Goal: Information Seeking & Learning: Learn about a topic

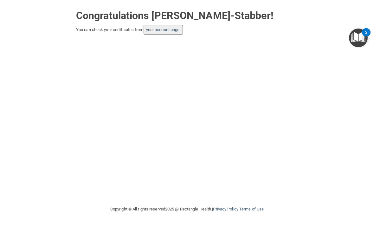
click at [181, 27] on link "your account page!" at bounding box center [163, 29] width 35 height 5
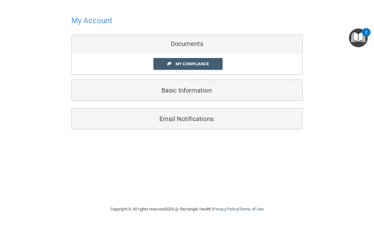
click at [212, 60] on link "My Compliance" at bounding box center [187, 64] width 69 height 12
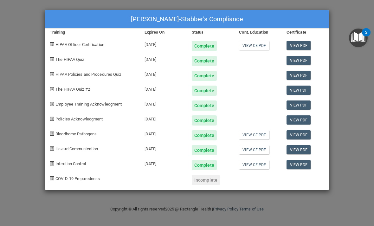
click at [339, 18] on div "[PERSON_NAME]-Stabber's Compliance Training Expires On Status Cont. Education C…" at bounding box center [187, 113] width 374 height 226
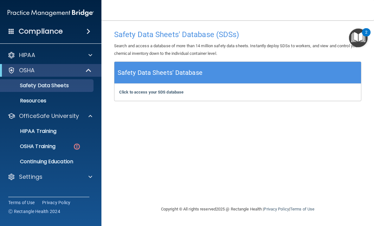
click at [58, 147] on div "OSHA Training" at bounding box center [47, 146] width 86 height 6
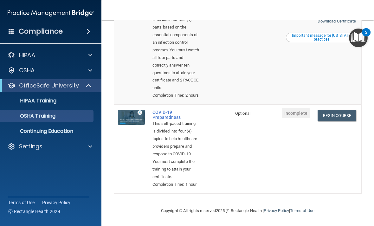
scroll to position [358, 0]
click at [342, 110] on link "Begin Course" at bounding box center [336, 116] width 39 height 12
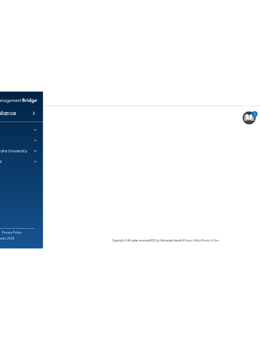
scroll to position [39, 0]
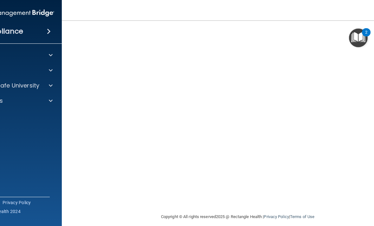
click at [364, 36] on img "Open Resource Center, 2 new notifications" at bounding box center [358, 38] width 19 height 19
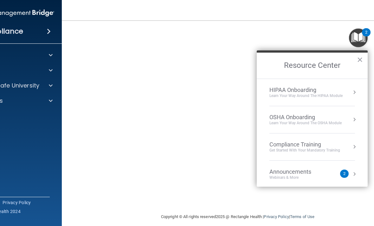
click at [359, 60] on button "×" at bounding box center [360, 59] width 6 height 10
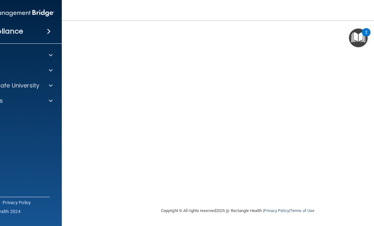
scroll to position [45, 0]
click at [51, 30] on span at bounding box center [49, 32] width 4 height 8
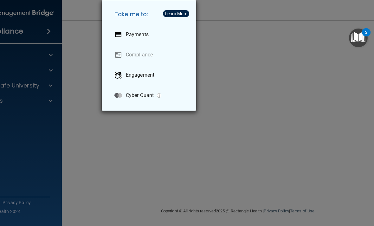
click at [79, 22] on div "Take me to: Payments Compliance Engagement Cyber Quant" at bounding box center [187, 113] width 374 height 226
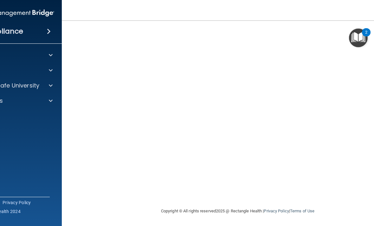
click at [185, 12] on nav "Toggle navigation [PERSON_NAME]-Stabber [EMAIL_ADDRESS][DOMAIN_NAME] Manage My …" at bounding box center [238, 10] width 352 height 20
click at [174, 11] on nav "Toggle navigation [PERSON_NAME]-Stabber [EMAIL_ADDRESS][DOMAIN_NAME] Manage My …" at bounding box center [238, 10] width 352 height 20
click at [216, 13] on nav "Toggle navigation Chandy Mercy-Stabber chandyjoy@icloud.com Manage My Enterpris…" at bounding box center [238, 10] width 352 height 20
click at [39, 74] on div "OSHA" at bounding box center [2, 71] width 79 height 8
click at [31, 67] on div "OSHA" at bounding box center [2, 71] width 79 height 8
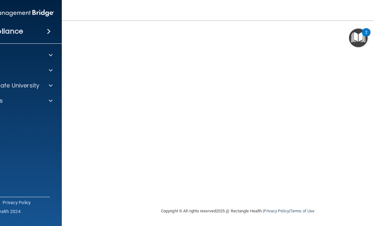
click at [25, 78] on div "HIPAA Documents and Policies Report an Incident Business Associates Emergency P…" at bounding box center [11, 79] width 102 height 66
click at [19, 83] on p "OfficeSafe University" at bounding box center [9, 86] width 60 height 8
click at [11, 130] on p "Continuing Education" at bounding box center [8, 131] width 86 height 6
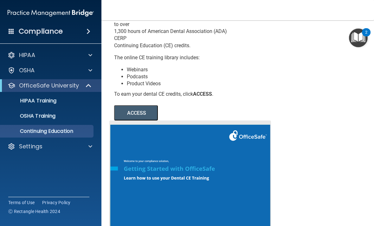
click at [55, 117] on p "OSHA Training" at bounding box center [29, 116] width 51 height 6
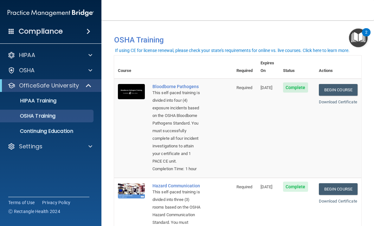
click at [64, 100] on div "HIPAA Training" at bounding box center [47, 101] width 86 height 6
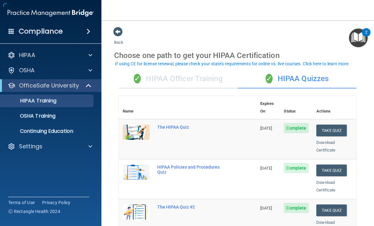
click at [81, 32] on div "Compliance" at bounding box center [50, 31] width 101 height 14
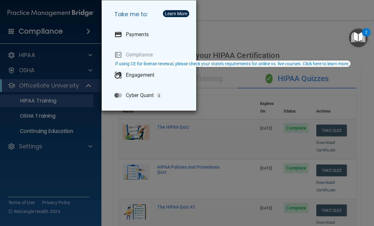
click at [142, 78] on p "Engagement" at bounding box center [140, 75] width 29 height 6
click at [232, 38] on div "Take me to: Payments Compliance Engagement Cyber Quant" at bounding box center [187, 113] width 374 height 226
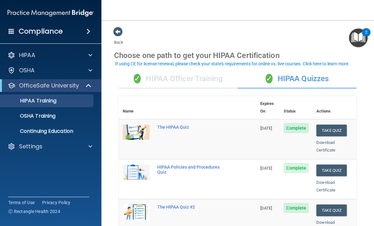
click at [53, 114] on p "OSHA Training" at bounding box center [29, 116] width 51 height 6
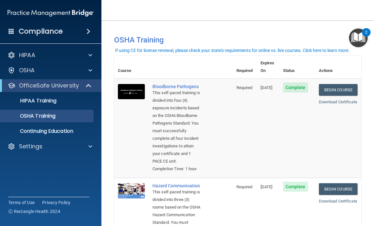
click at [21, 52] on p "HIPAA" at bounding box center [27, 55] width 16 height 8
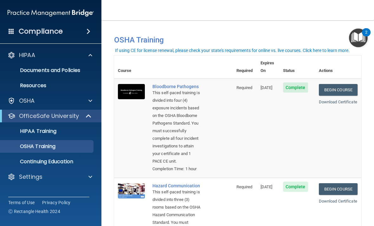
click at [15, 53] on div at bounding box center [12, 55] width 8 height 8
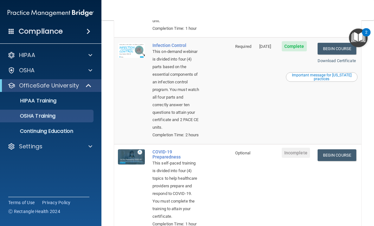
scroll to position [327, 0]
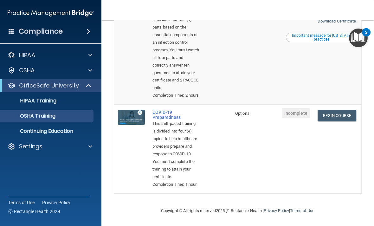
click at [29, 104] on link "HIPAA Training" at bounding box center [44, 100] width 100 height 13
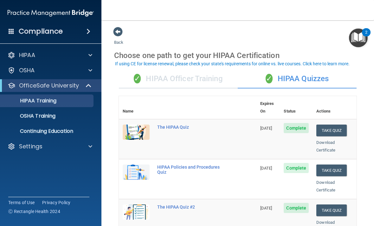
click at [222, 78] on div "✓ HIPAA Officer Training" at bounding box center [178, 78] width 119 height 19
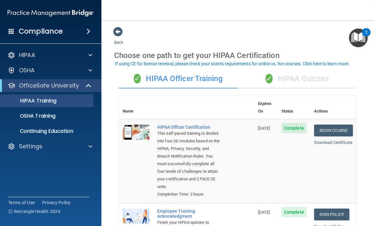
click at [20, 52] on p "HIPAA" at bounding box center [27, 55] width 16 height 8
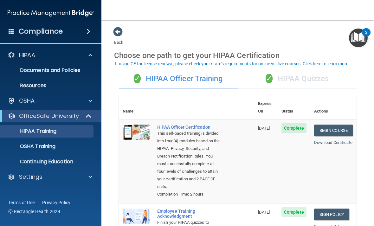
click at [89, 35] on span at bounding box center [88, 32] width 4 height 8
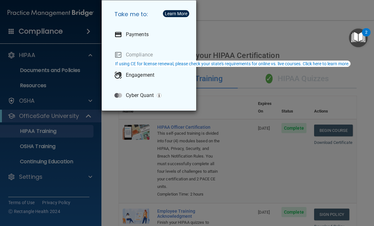
click at [125, 78] on div "Engagement" at bounding box center [150, 75] width 82 height 18
click at [225, 39] on div "Take me to: Payments Compliance Engagement Cyber Quant" at bounding box center [187, 113] width 374 height 226
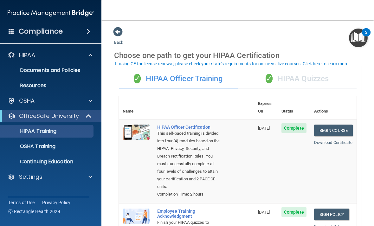
click at [14, 27] on div "Compliance" at bounding box center [50, 31] width 101 height 14
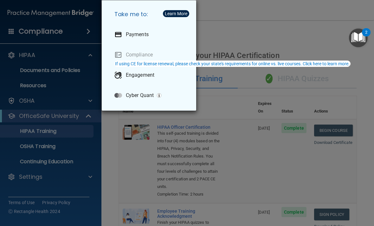
click at [196, 143] on div "Take me to: Payments Compliance Engagement Cyber Quant" at bounding box center [187, 113] width 374 height 226
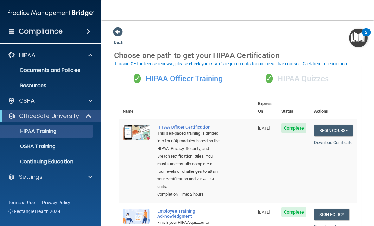
click at [84, 24] on div "Compliance" at bounding box center [50, 31] width 101 height 14
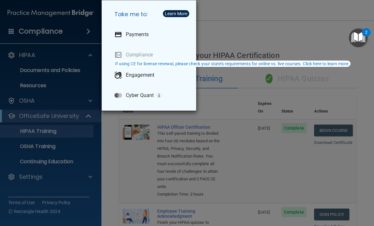
click at [126, 151] on div "Take me to: Payments Compliance Engagement Cyber Quant" at bounding box center [187, 113] width 374 height 226
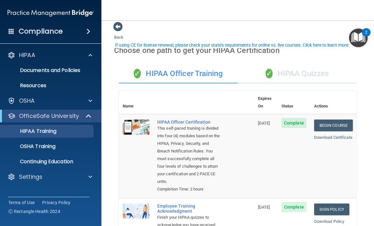
click at [88, 117] on span at bounding box center [88, 116] width 5 height 8
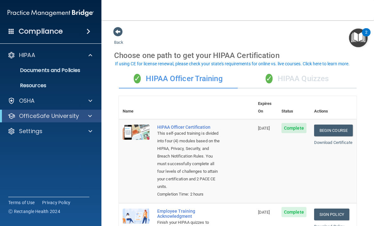
click at [92, 116] on div at bounding box center [89, 116] width 16 height 8
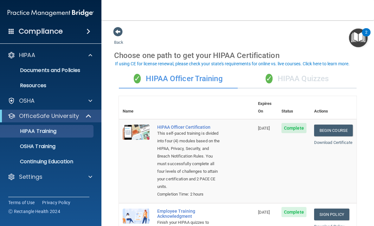
click at [176, 63] on div "If using CE for license renewal, please check your state's requirements for onl…" at bounding box center [232, 63] width 234 height 4
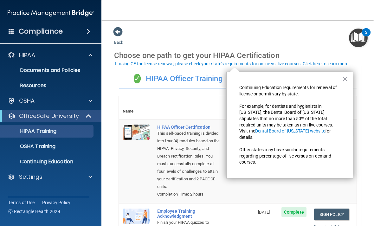
click at [344, 79] on button "×" at bounding box center [345, 79] width 6 height 10
